Goal: Task Accomplishment & Management: Use online tool/utility

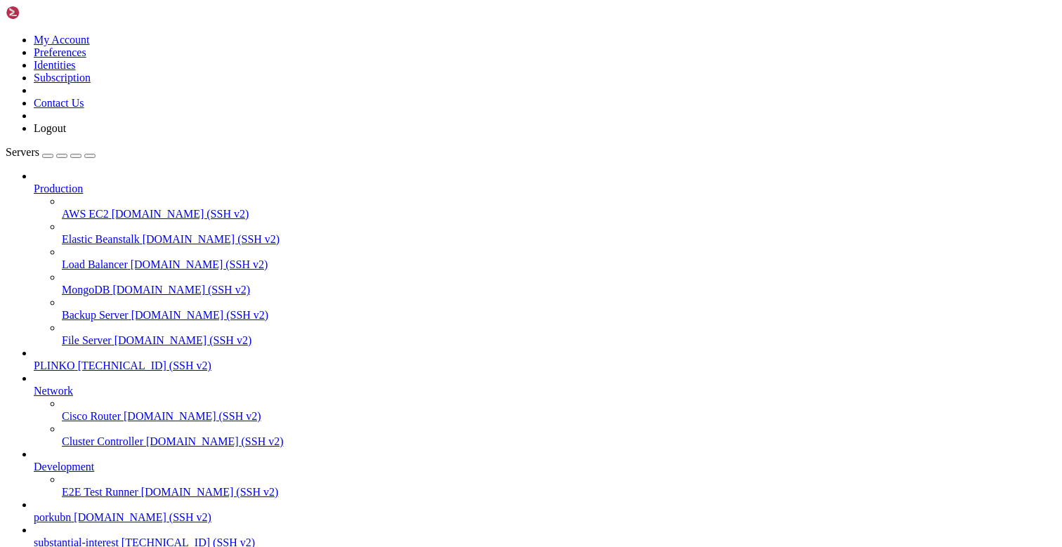
scroll to position [11, 0]
drag, startPoint x: 180, startPoint y: 1105, endPoint x: 10, endPoint y: 1035, distance: 183.7
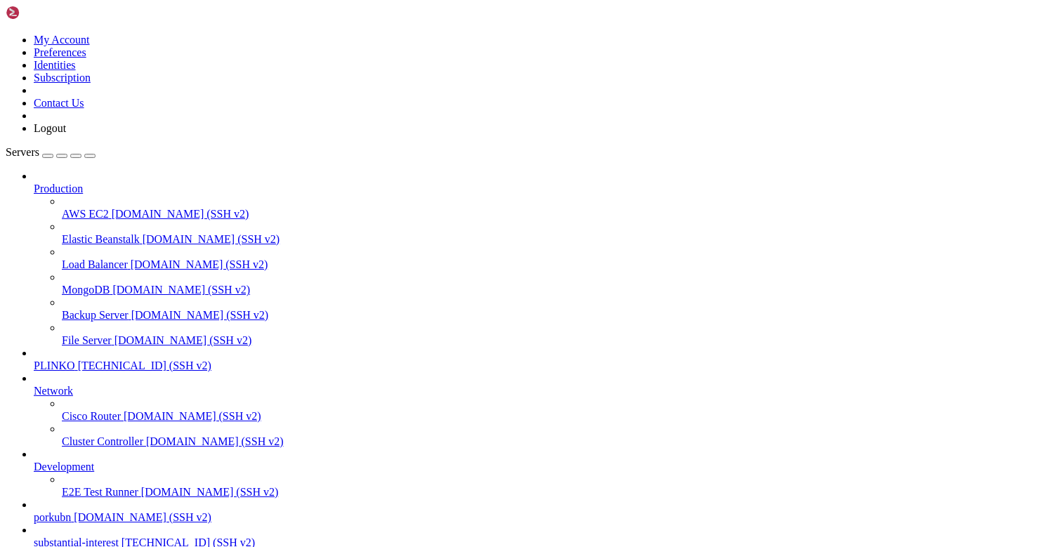
drag, startPoint x: 91, startPoint y: 1118, endPoint x: 12, endPoint y: 1117, distance: 78.7
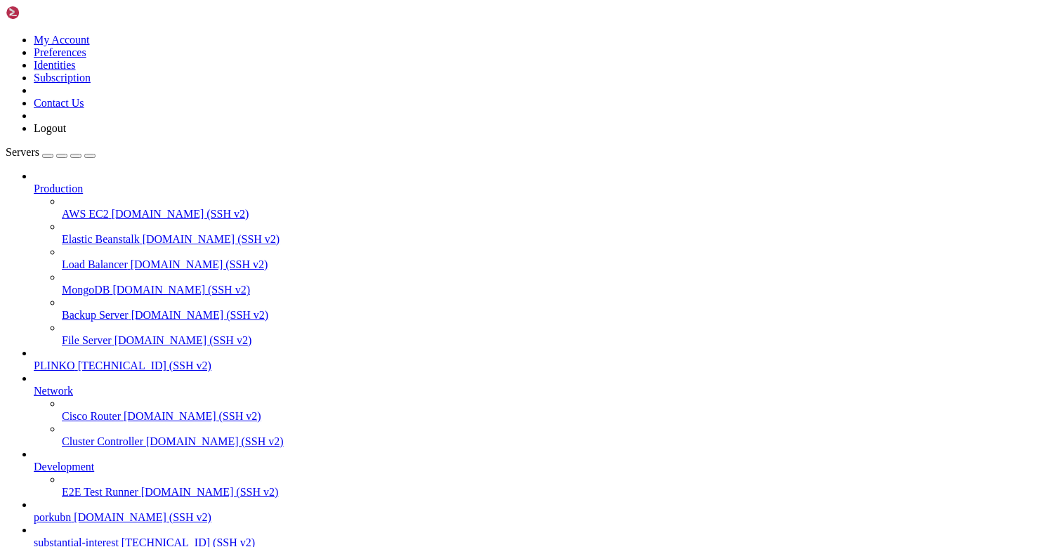
scroll to position [5786, 0]
drag, startPoint x: 116, startPoint y: 1069, endPoint x: 13, endPoint y: 918, distance: 182.6
drag, startPoint x: 32, startPoint y: 1189, endPoint x: 15, endPoint y: 1196, distance: 17.9
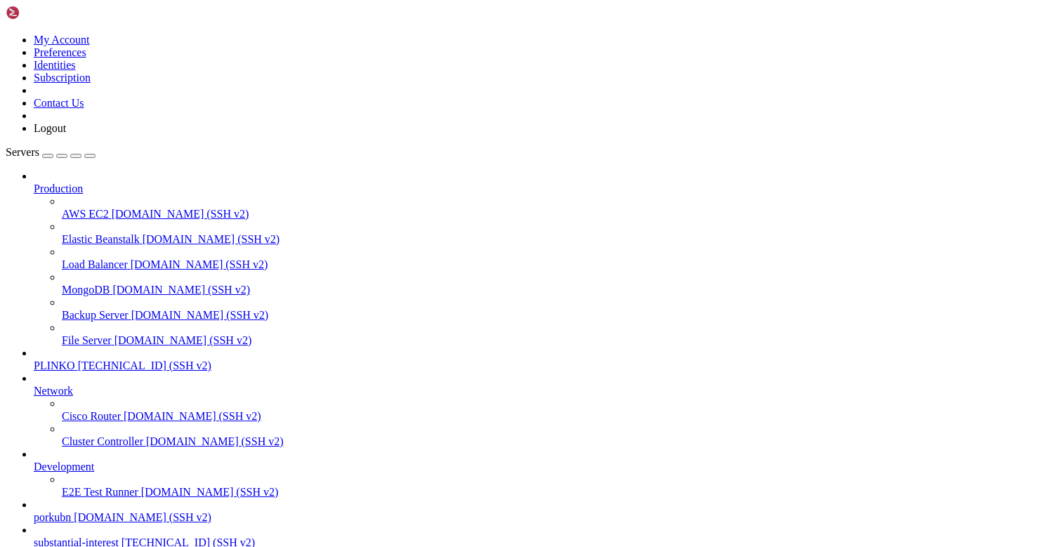
click at [56, 537] on span "substantial-interest" at bounding box center [76, 543] width 85 height 12
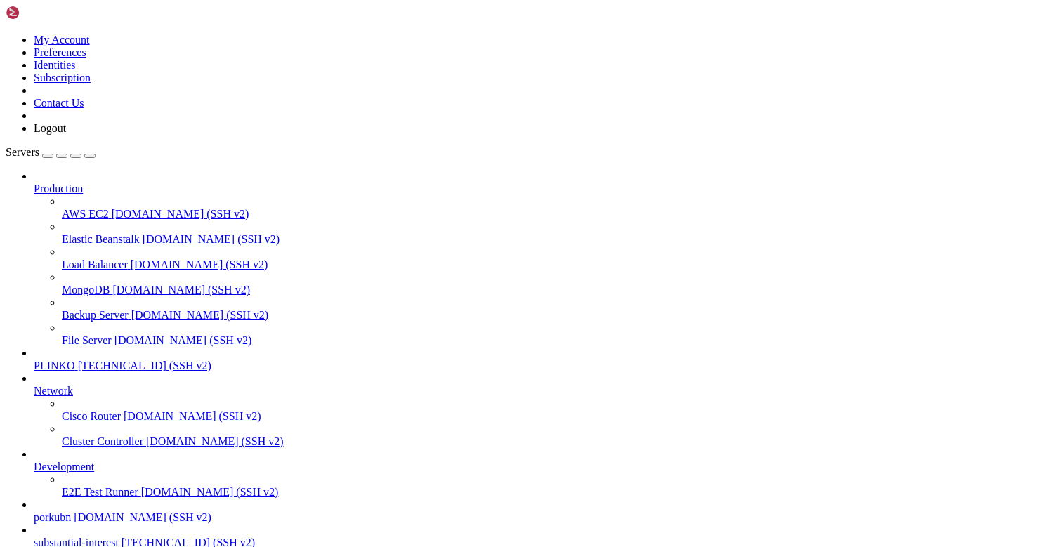
click at [56, 537] on span "substantial-interest" at bounding box center [76, 543] width 85 height 12
click at [58, 537] on span "substantial-interest" at bounding box center [76, 543] width 85 height 12
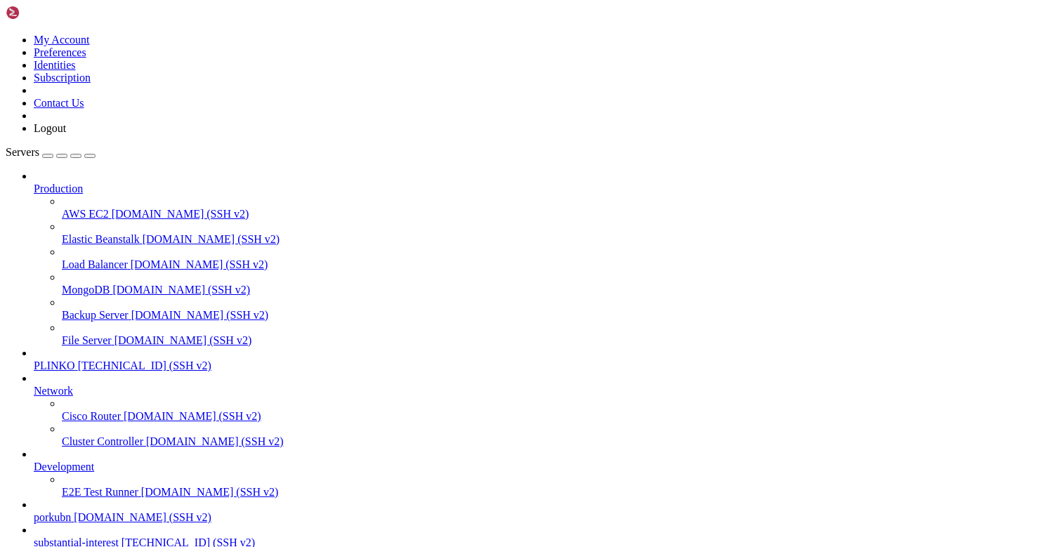
scroll to position [0, 0]
drag, startPoint x: 93, startPoint y: 1098, endPoint x: 13, endPoint y: 1218, distance: 144.0
drag, startPoint x: 54, startPoint y: 1098, endPoint x: 13, endPoint y: 1079, distance: 45.6
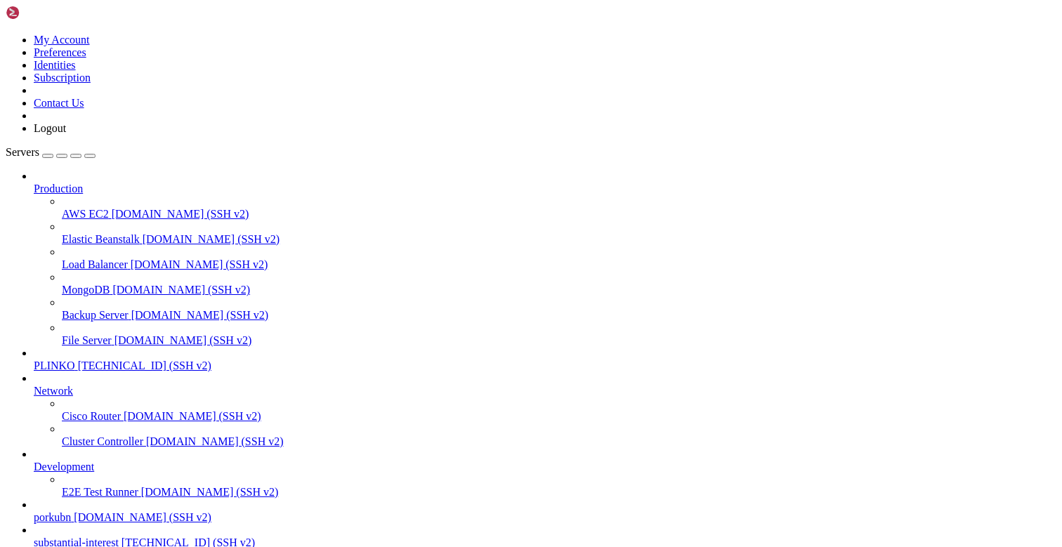
copy div "root@substantialinterest:~# docker compose -f /opt/facebook-etl/docker-compose.…"
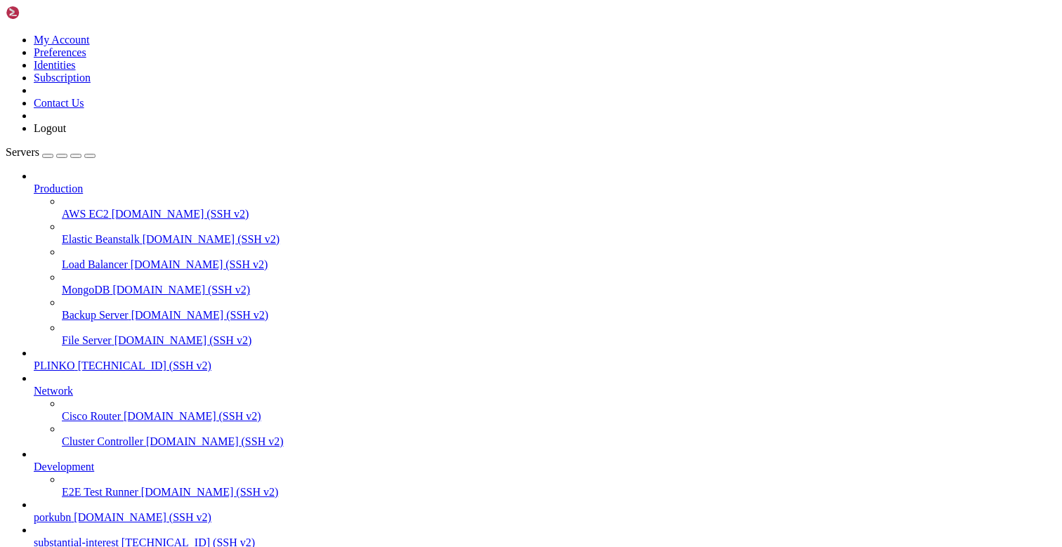
scroll to position [1776, 0]
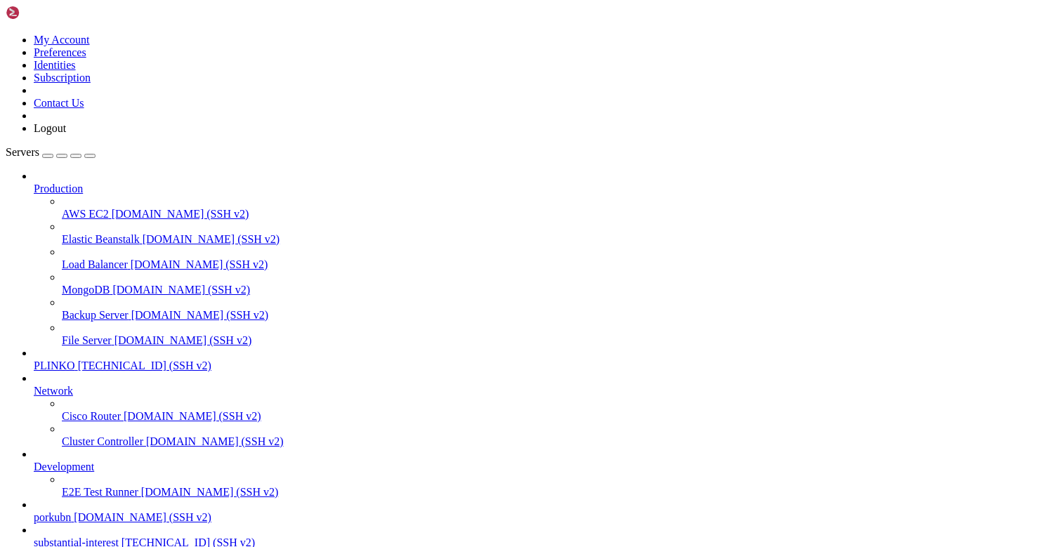
drag, startPoint x: 84, startPoint y: 1111, endPoint x: 12, endPoint y: 1057, distance: 89.4
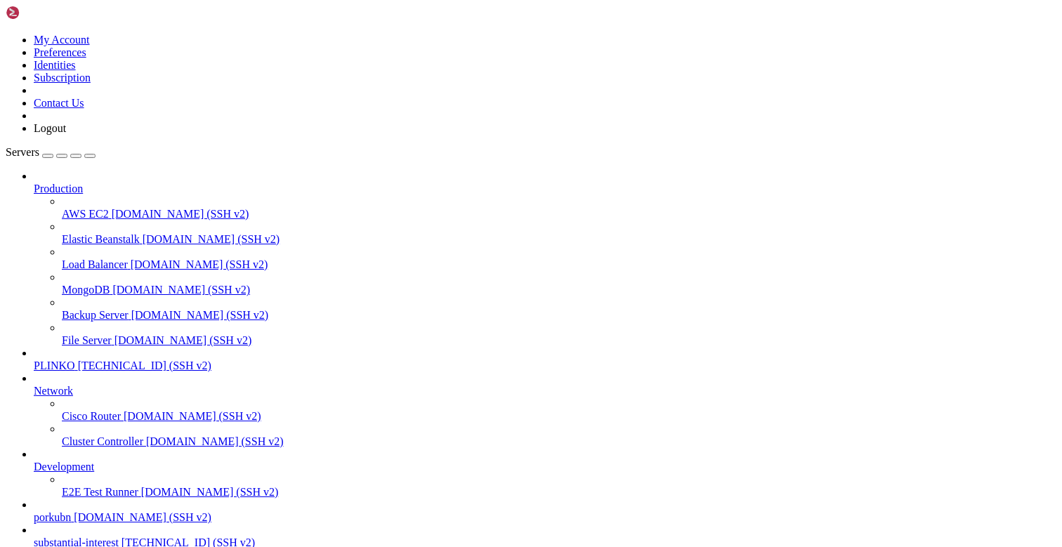
drag, startPoint x: 622, startPoint y: 43, endPoint x: 466, endPoint y: 379, distance: 370.9
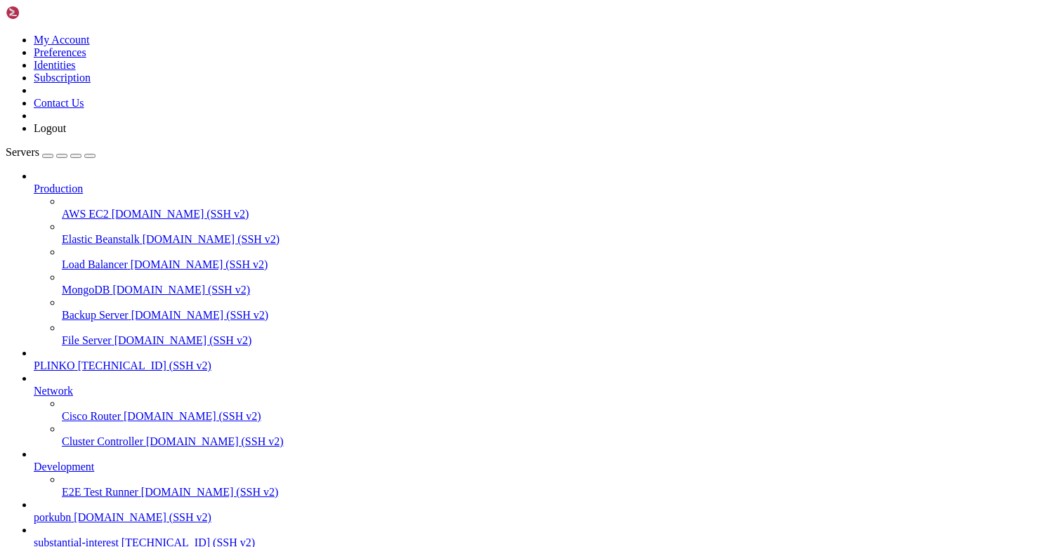
drag, startPoint x: 620, startPoint y: 44, endPoint x: 466, endPoint y: 380, distance: 369.3
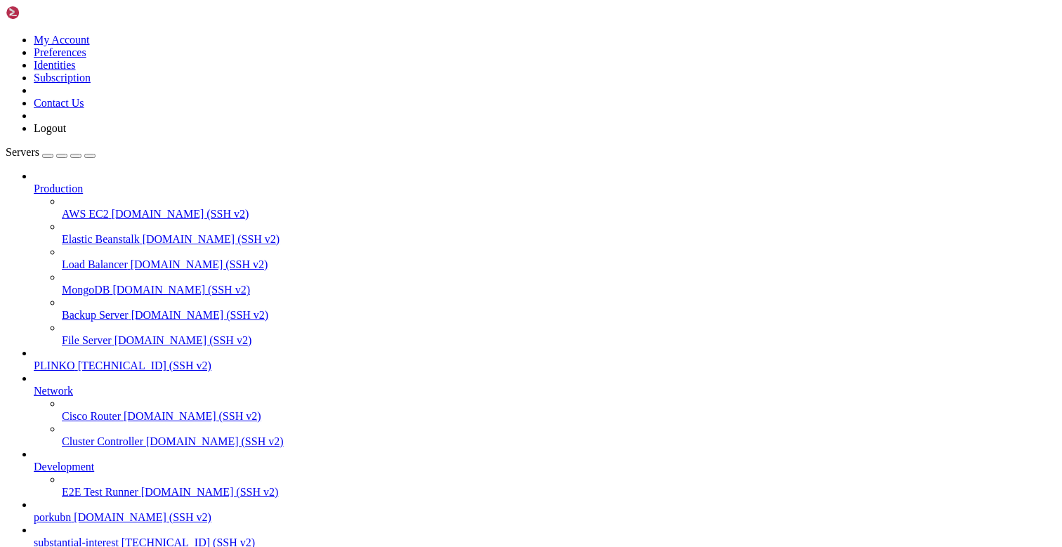
drag, startPoint x: 624, startPoint y: 45, endPoint x: 464, endPoint y: 381, distance: 372.0
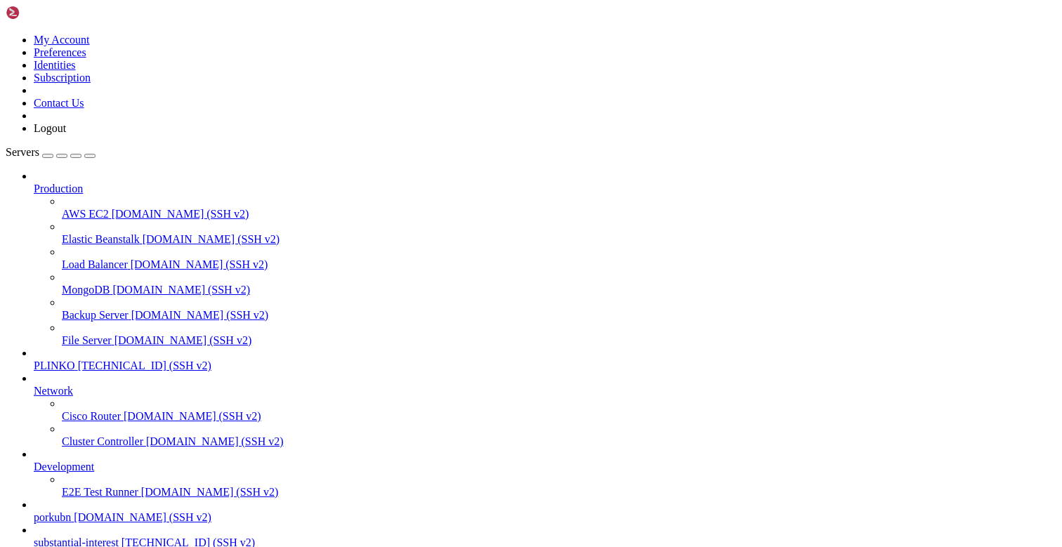
drag, startPoint x: 587, startPoint y: 37, endPoint x: 259, endPoint y: 309, distance: 426.1
drag, startPoint x: 625, startPoint y: 39, endPoint x: 459, endPoint y: 375, distance: 375.1
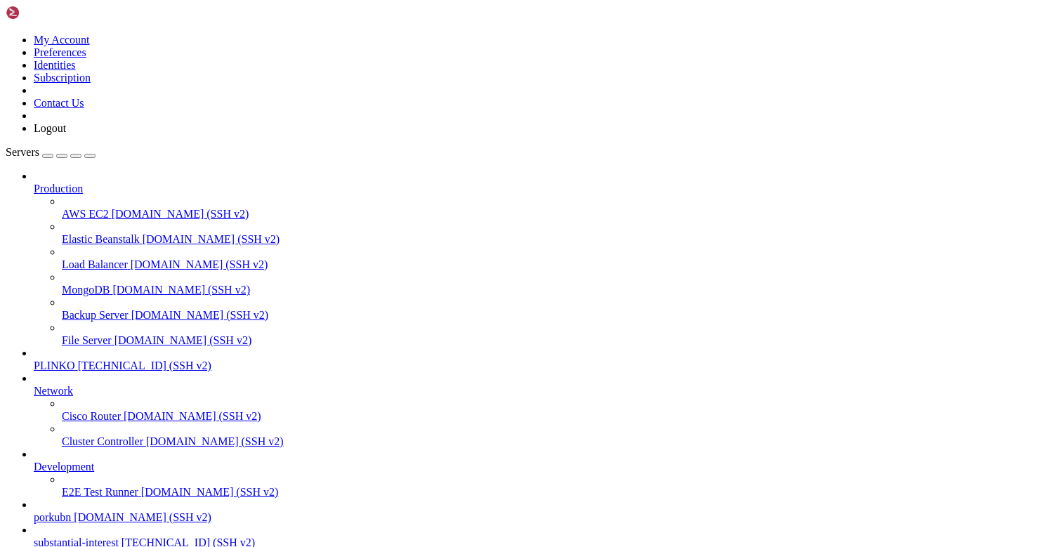
drag, startPoint x: 660, startPoint y: 40, endPoint x: 498, endPoint y: 377, distance: 373.6
drag, startPoint x: 621, startPoint y: 18, endPoint x: 272, endPoint y: 294, distance: 445.1
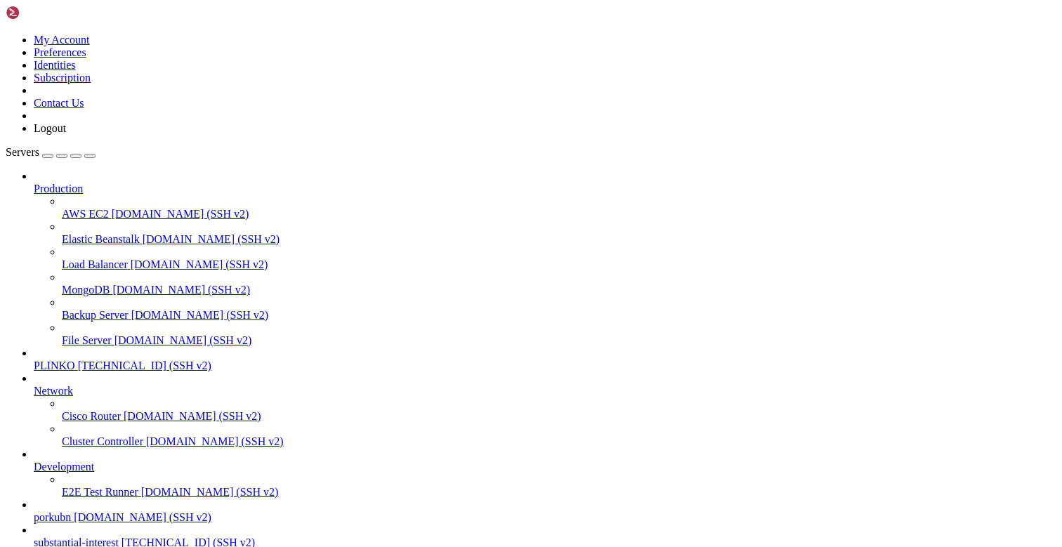
drag, startPoint x: 660, startPoint y: 22, endPoint x: 496, endPoint y: 359, distance: 374.5
drag, startPoint x: 645, startPoint y: 22, endPoint x: 488, endPoint y: 359, distance: 371.2
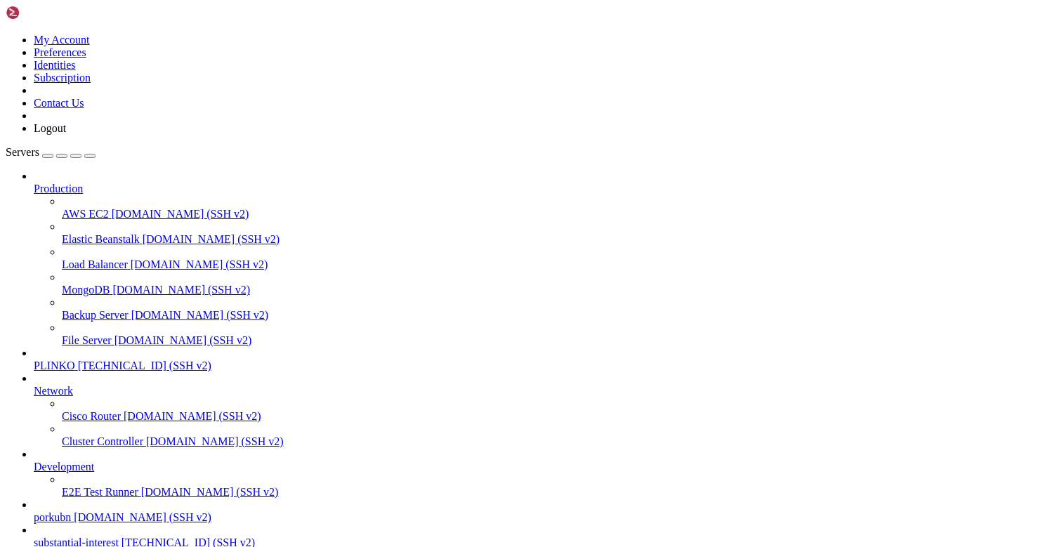
drag, startPoint x: 617, startPoint y: 11, endPoint x: 465, endPoint y: 348, distance: 369.4
drag, startPoint x: 620, startPoint y: 15, endPoint x: 292, endPoint y: 287, distance: 426.1
drag, startPoint x: 292, startPoint y: 287, endPoint x: 468, endPoint y: 352, distance: 187.1
drag, startPoint x: 618, startPoint y: 15, endPoint x: 466, endPoint y: 352, distance: 369.4
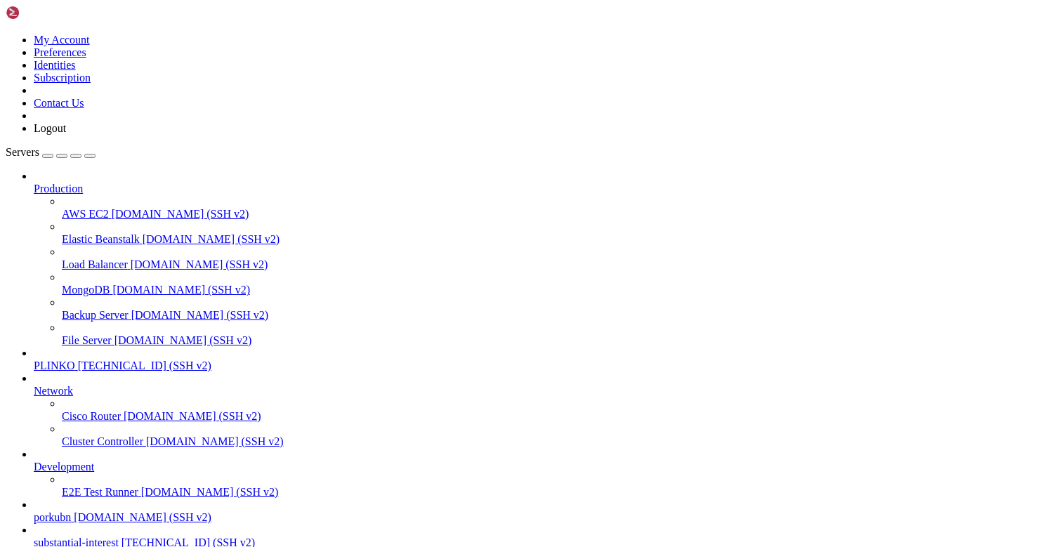
scroll to position [3797, 0]
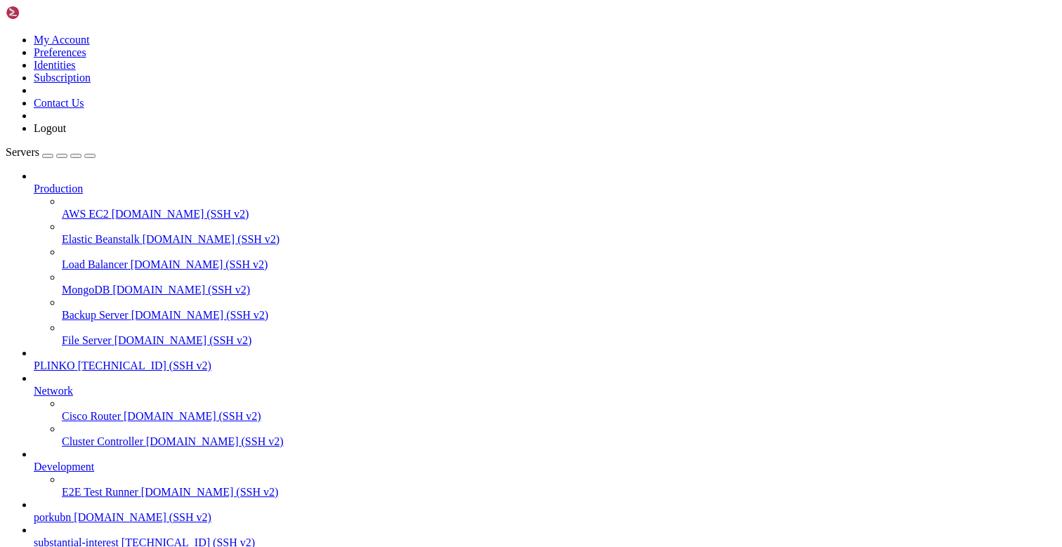
drag, startPoint x: 607, startPoint y: 48, endPoint x: 454, endPoint y: 384, distance: 369.4
drag, startPoint x: 615, startPoint y: 48, endPoint x: 463, endPoint y: 384, distance: 369.4
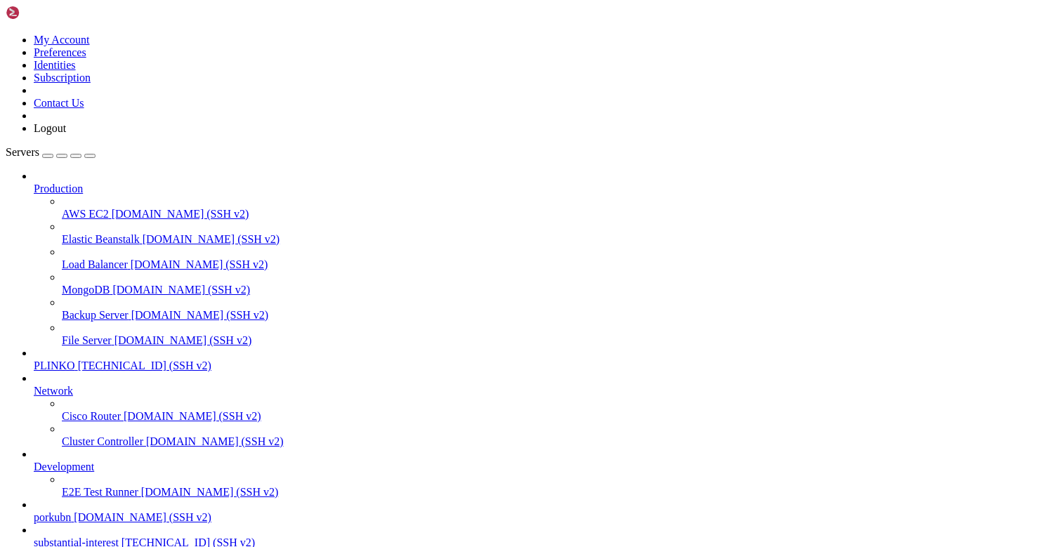
drag, startPoint x: 610, startPoint y: 48, endPoint x: 457, endPoint y: 384, distance: 369.4
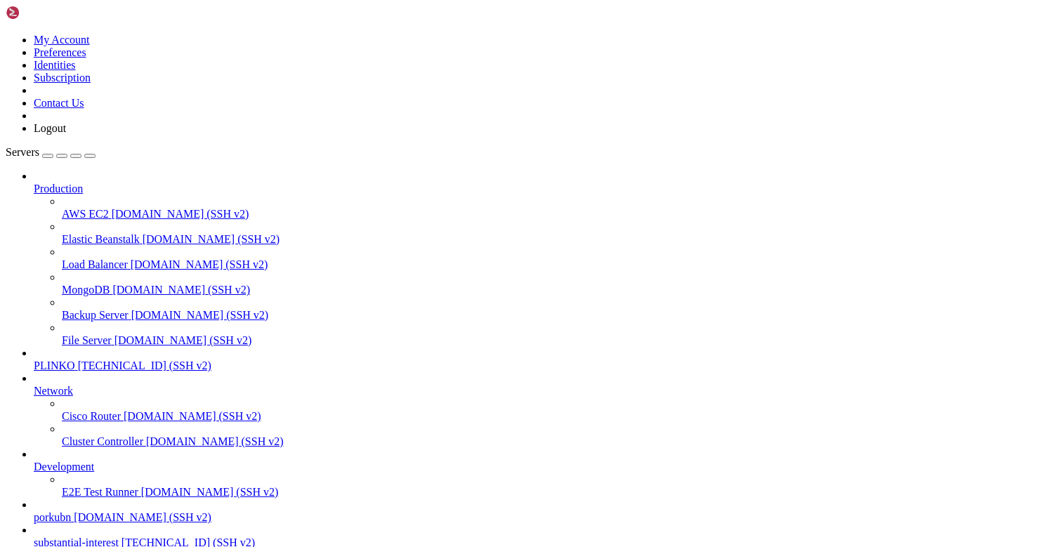
scroll to position [3797, 0]
